Goal: Obtain resource: Obtain resource

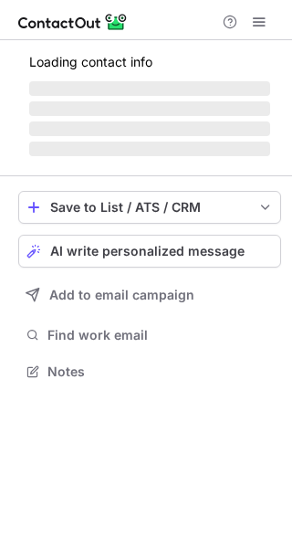
scroll to position [359, 292]
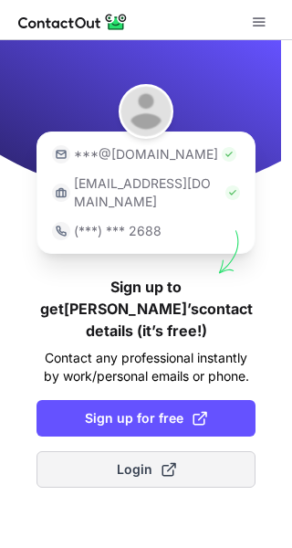
click at [130, 460] on span "Login" at bounding box center [146, 469] width 59 height 18
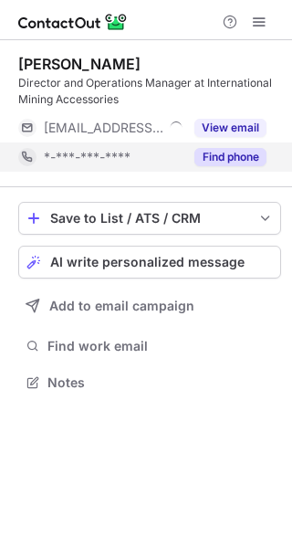
scroll to position [370, 292]
click at [216, 151] on button "Find phone" at bounding box center [231, 157] width 72 height 18
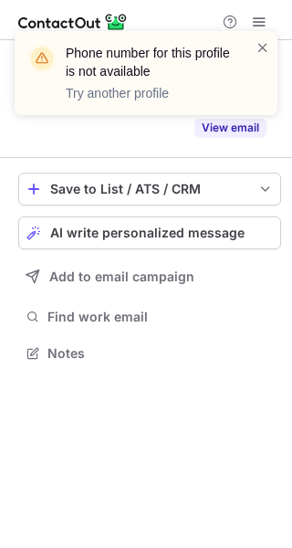
scroll to position [312, 292]
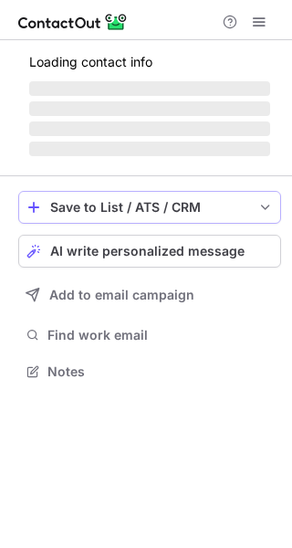
scroll to position [383, 292]
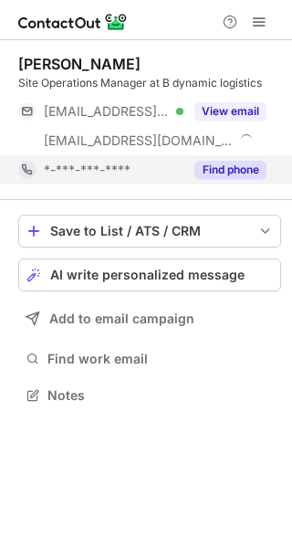
click at [251, 174] on button "Find phone" at bounding box center [231, 170] width 72 height 18
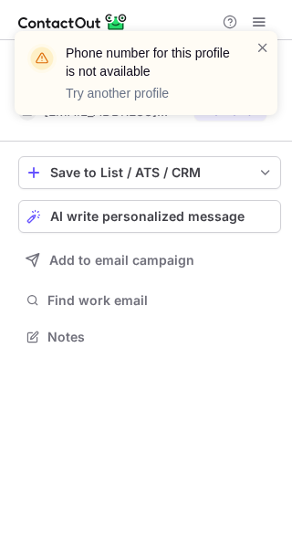
scroll to position [324, 292]
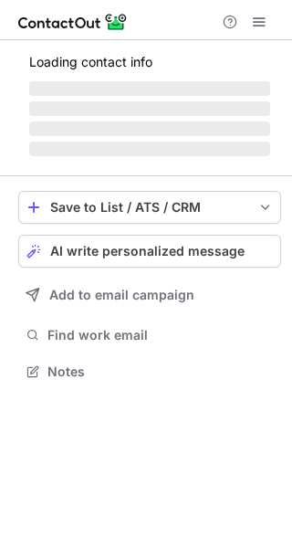
scroll to position [370, 292]
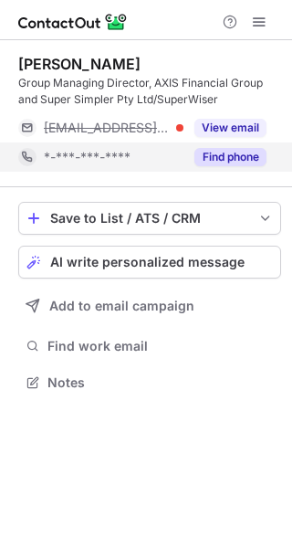
click at [234, 156] on button "Find phone" at bounding box center [231, 157] width 72 height 18
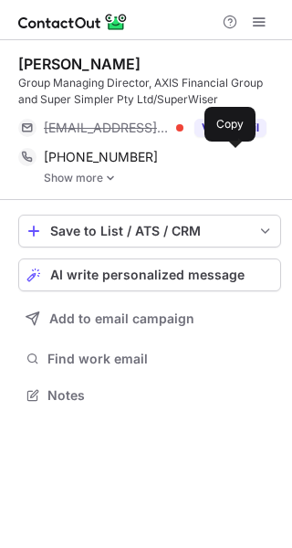
scroll to position [383, 292]
click at [234, 156] on span at bounding box center [234, 157] width 15 height 15
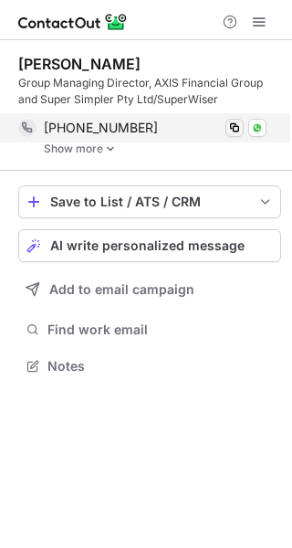
scroll to position [354, 292]
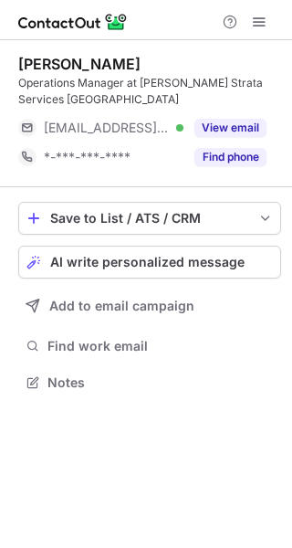
scroll to position [370, 292]
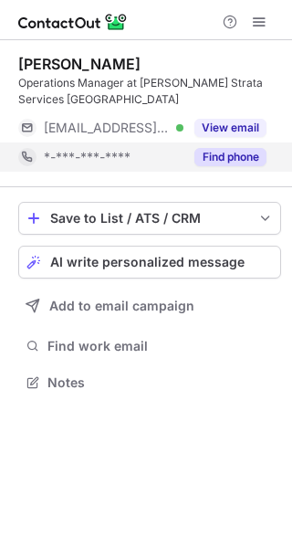
click at [233, 155] on button "Find phone" at bounding box center [231, 157] width 72 height 18
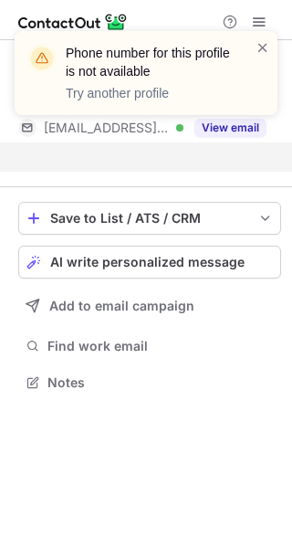
scroll to position [341, 292]
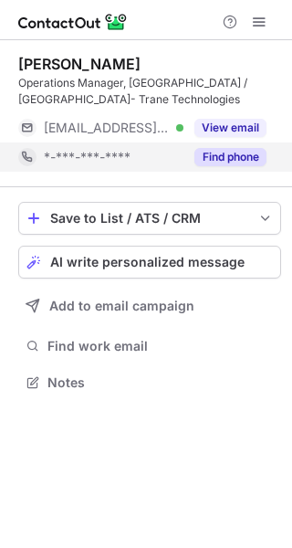
scroll to position [370, 292]
click at [240, 160] on button "Find phone" at bounding box center [231, 157] width 72 height 18
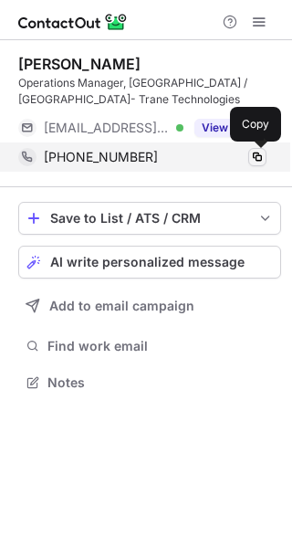
click at [260, 154] on span at bounding box center [257, 157] width 15 height 15
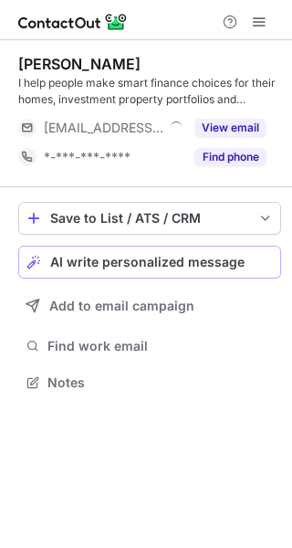
scroll to position [370, 292]
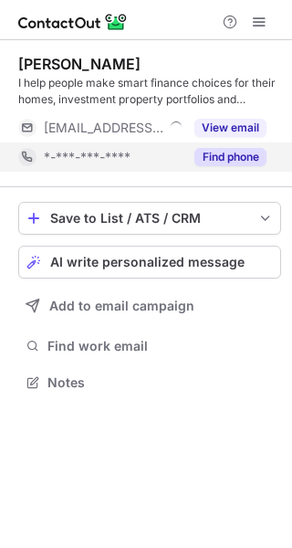
click at [247, 156] on button "Find phone" at bounding box center [231, 157] width 72 height 18
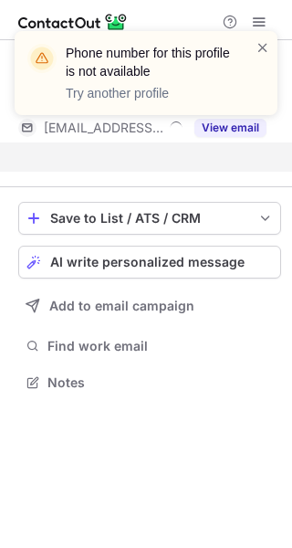
scroll to position [341, 292]
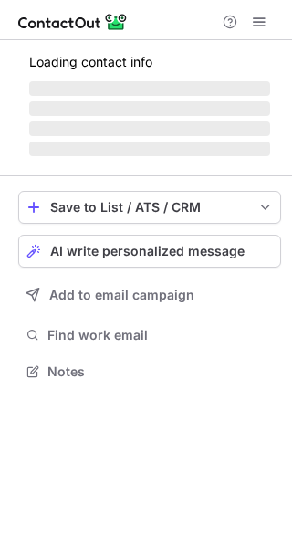
scroll to position [370, 292]
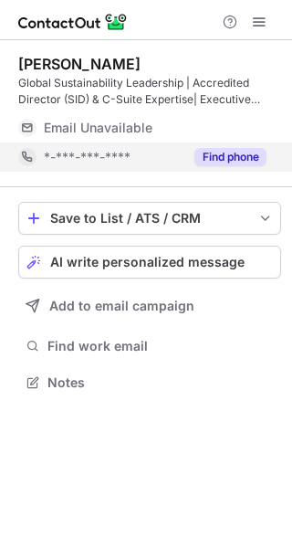
click at [244, 153] on button "Find phone" at bounding box center [231, 157] width 72 height 18
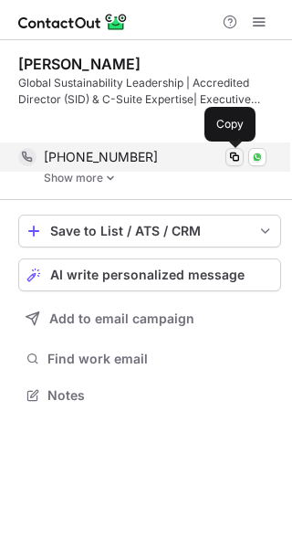
click at [229, 152] on div "[PHONE_NUMBER] Copy WhatsApp Show more" at bounding box center [149, 164] width 263 height 42
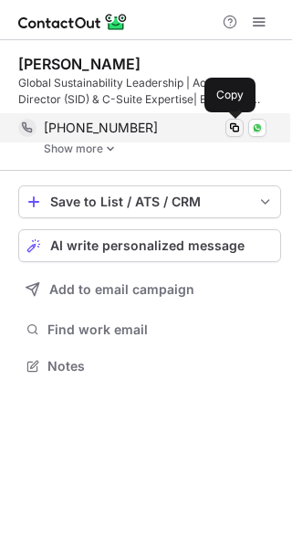
click at [235, 126] on span at bounding box center [234, 128] width 15 height 15
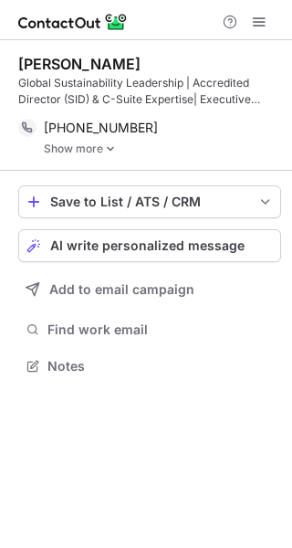
click at [112, 148] on img at bounding box center [110, 149] width 11 height 13
